Goal: Transaction & Acquisition: Purchase product/service

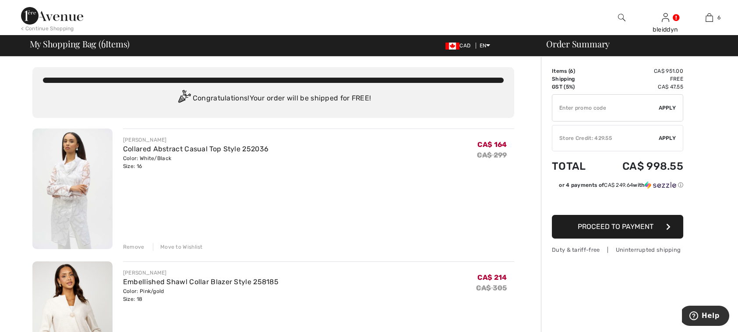
click at [130, 244] on div "Remove" at bounding box center [133, 247] width 21 height 8
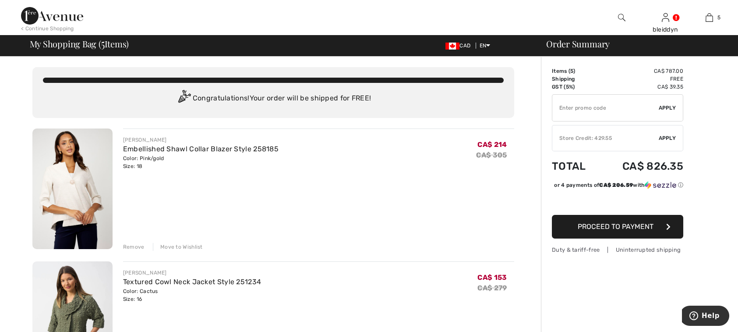
click at [130, 244] on div "Remove" at bounding box center [133, 247] width 21 height 8
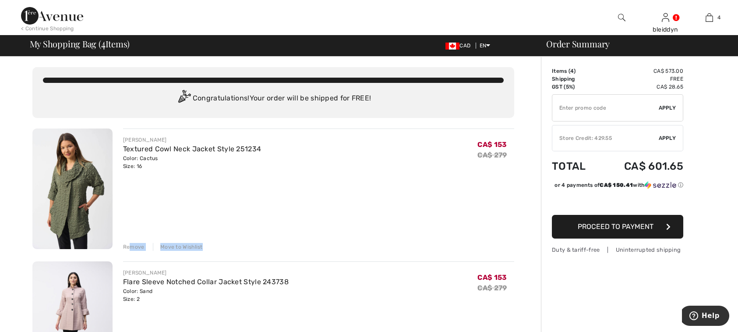
drag, startPoint x: 130, startPoint y: 244, endPoint x: 218, endPoint y: 242, distance: 87.7
click at [218, 242] on div "Remove Move to Wishlist" at bounding box center [318, 246] width 391 height 10
click at [174, 245] on div "Move to Wishlist" at bounding box center [178, 247] width 50 height 8
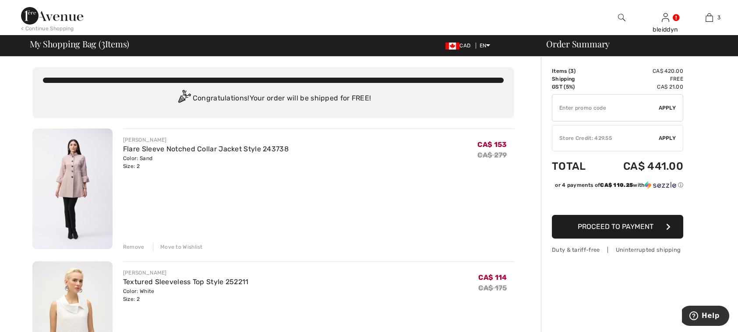
click at [171, 243] on div "Move to Wishlist" at bounding box center [178, 247] width 50 height 8
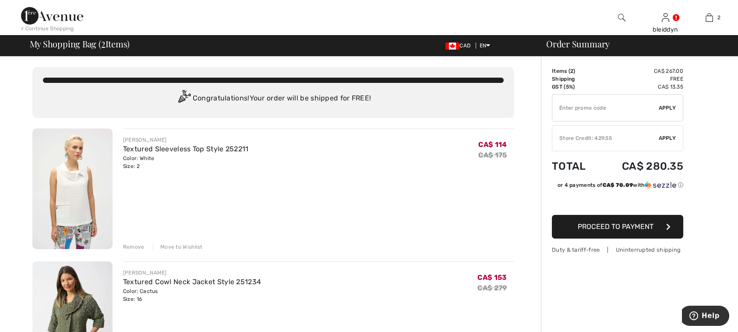
click at [177, 245] on div "Move to Wishlist" at bounding box center [178, 247] width 50 height 8
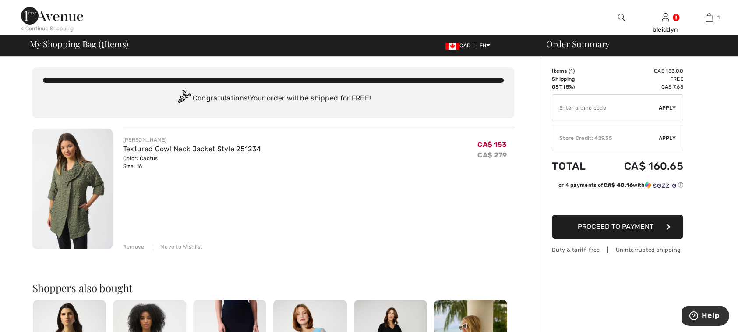
click at [174, 246] on div "Move to Wishlist" at bounding box center [178, 247] width 50 height 8
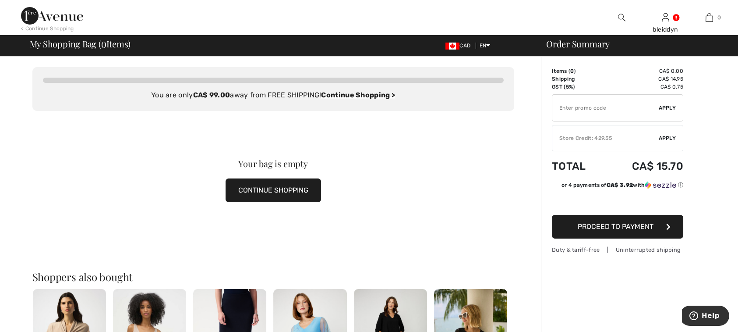
click at [48, 18] on img at bounding box center [52, 16] width 62 height 18
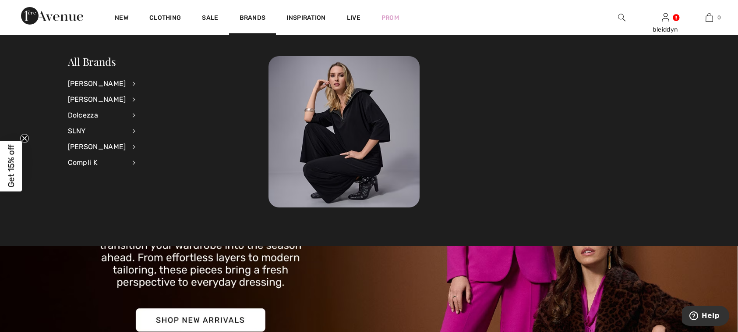
click at [622, 17] on img at bounding box center [621, 17] width 7 height 11
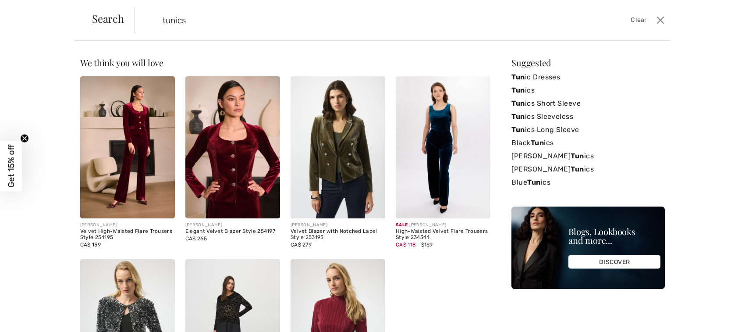
type input "tunics"
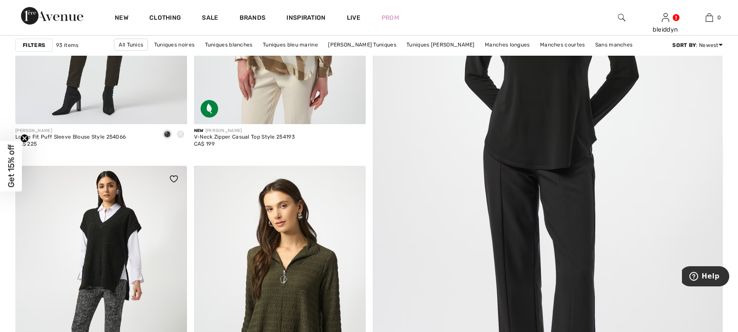
scroll to position [394, 0]
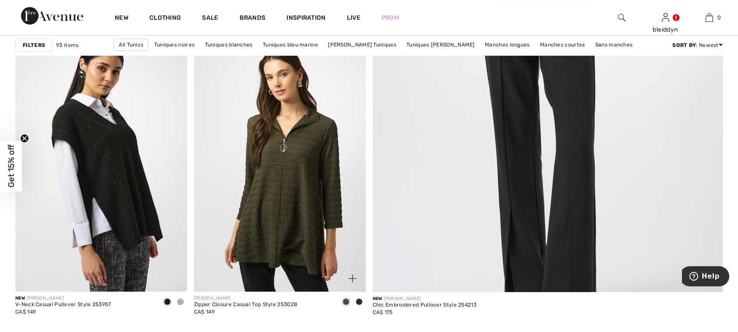
click at [360, 299] on span at bounding box center [359, 301] width 7 height 7
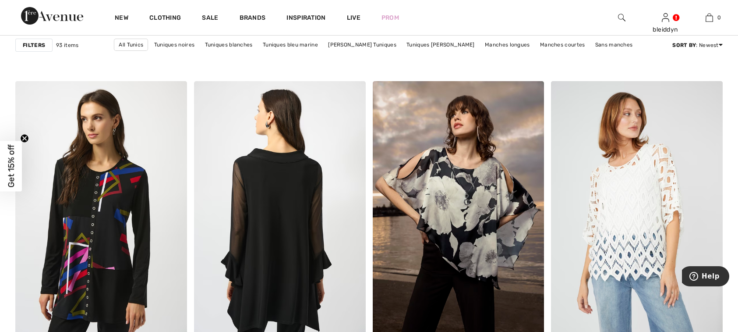
scroll to position [1402, 0]
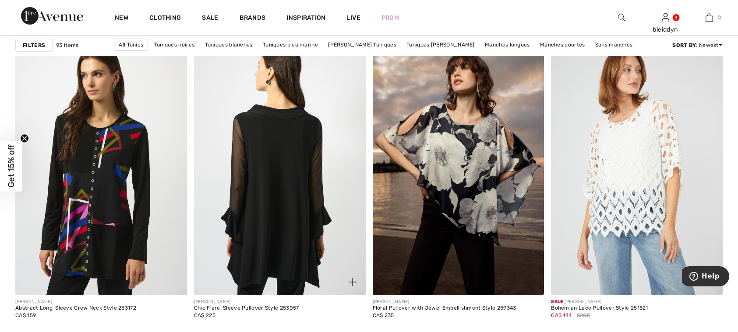
click at [254, 196] on img at bounding box center [280, 166] width 172 height 258
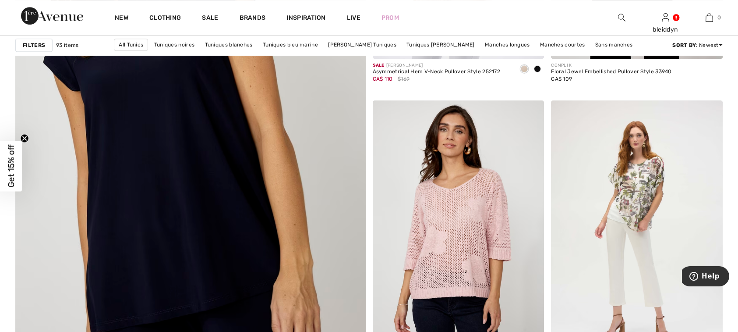
scroll to position [2761, 0]
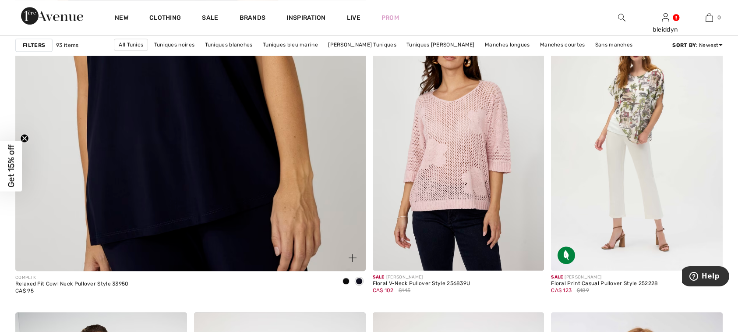
click at [182, 163] on img at bounding box center [190, 28] width 420 height 631
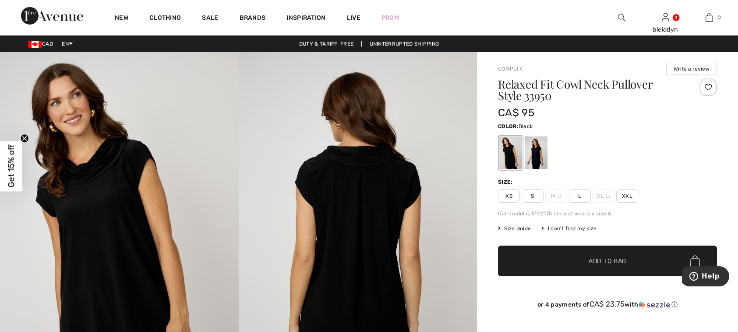
click at [504, 149] on div at bounding box center [511, 152] width 23 height 33
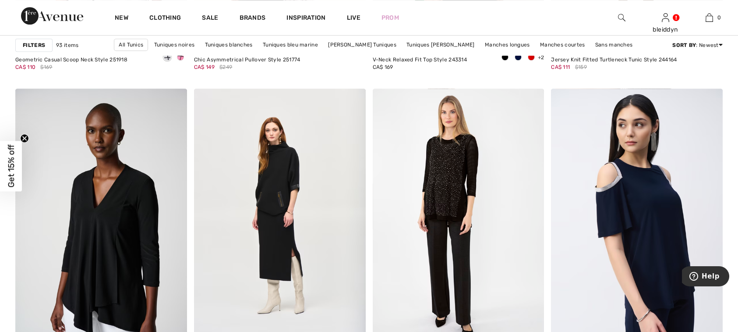
scroll to position [4557, 0]
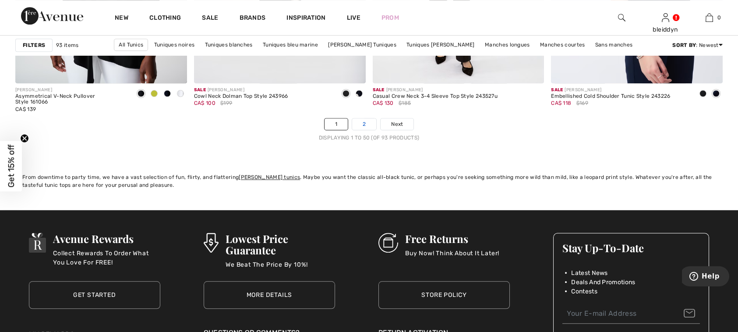
click at [363, 122] on link "2" at bounding box center [364, 123] width 24 height 11
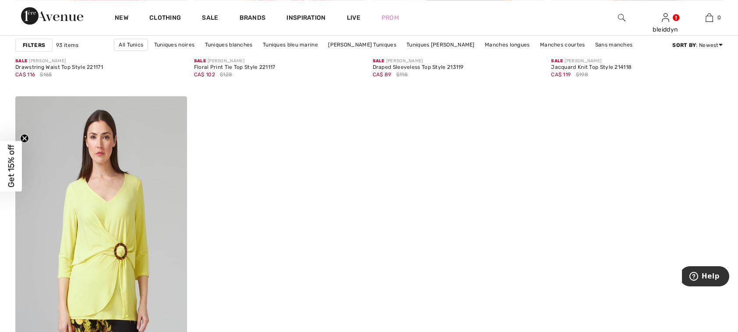
scroll to position [4207, 0]
